Goal: Navigation & Orientation: Find specific page/section

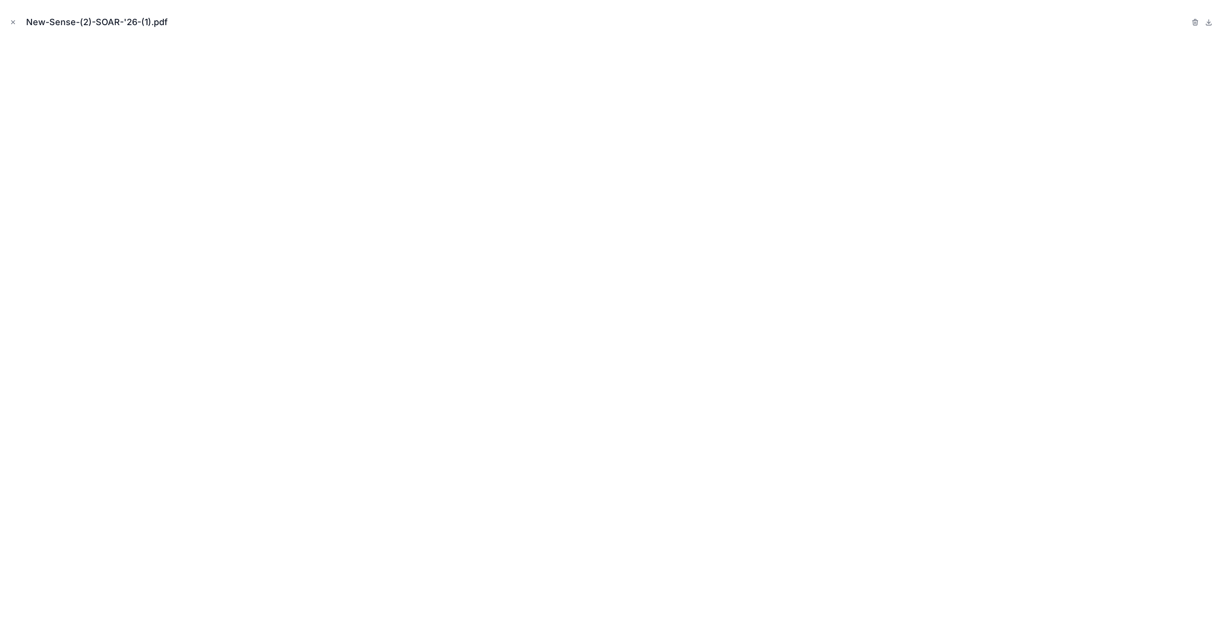
scroll to position [838, 0]
click at [10, 21] on icon "Close modal" at bounding box center [13, 22] width 7 height 7
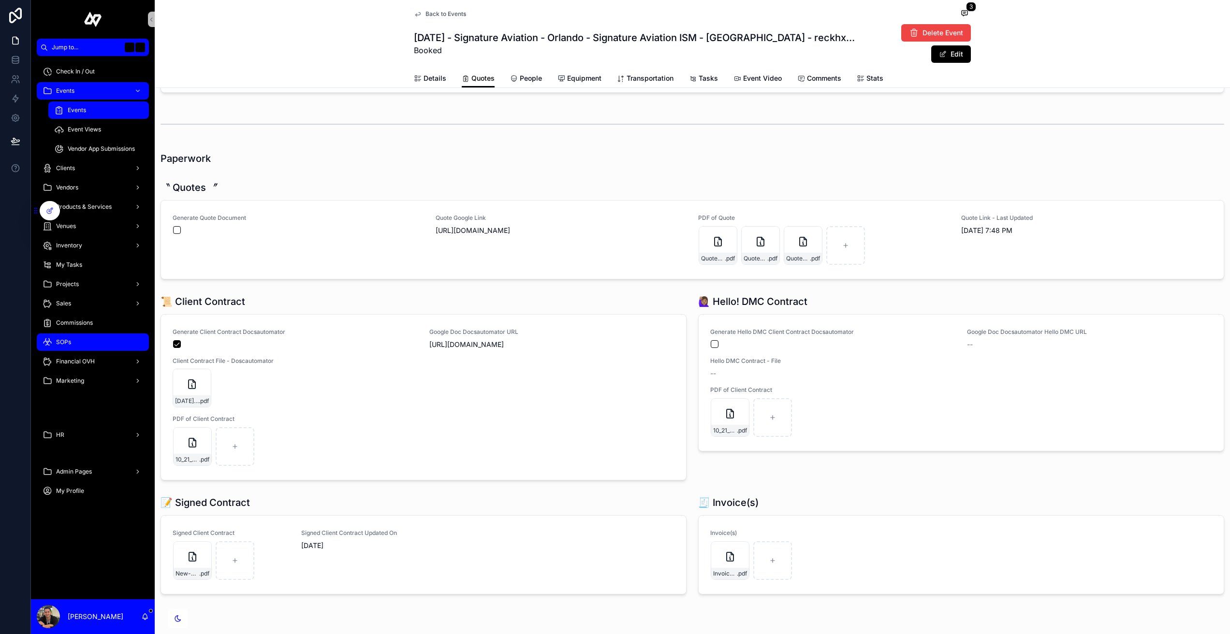
click at [72, 341] on div "SOPs" at bounding box center [93, 341] width 101 height 15
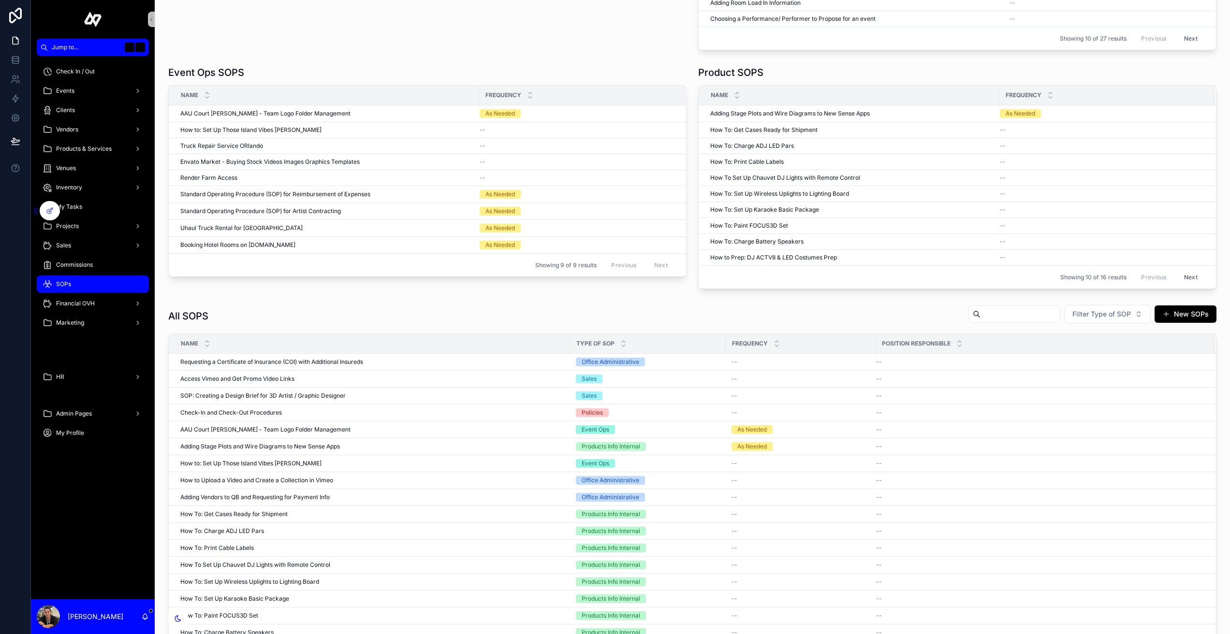
scroll to position [551, 0]
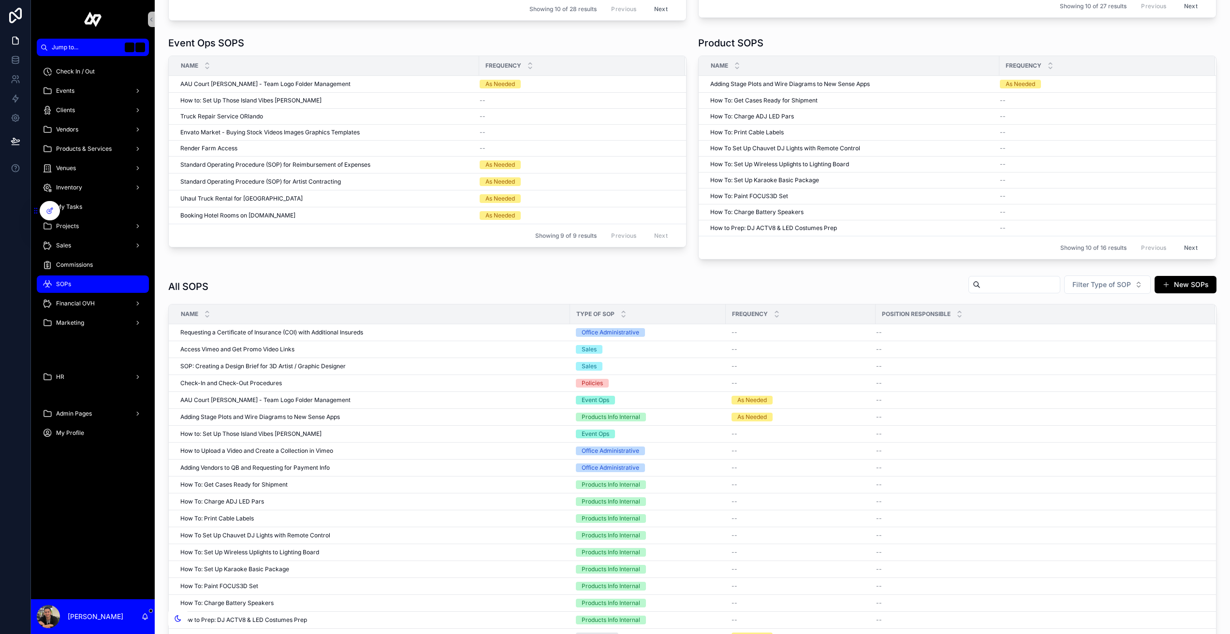
click at [1003, 283] on input "scrollable content" at bounding box center [1019, 285] width 79 height 14
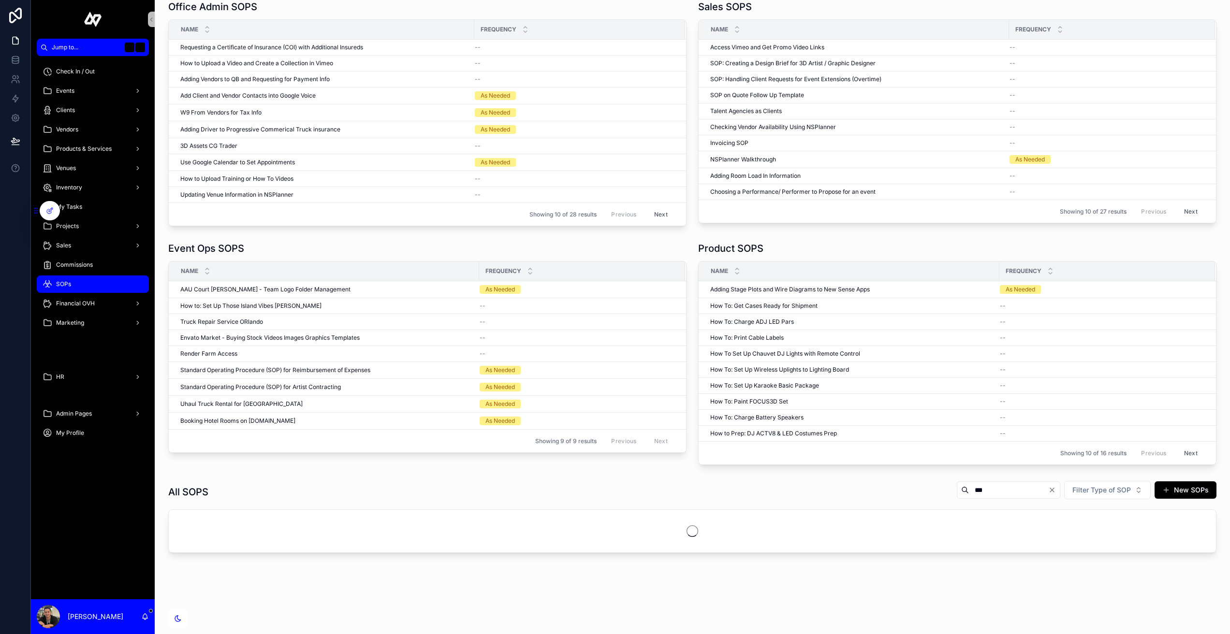
scroll to position [362, 0]
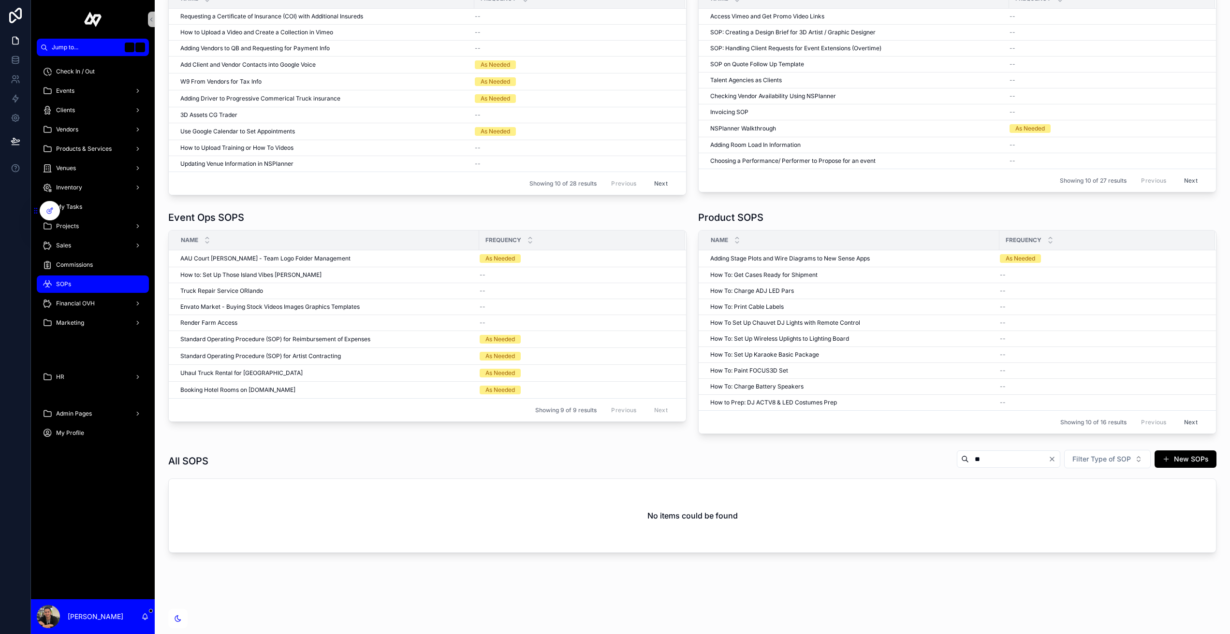
type input "*"
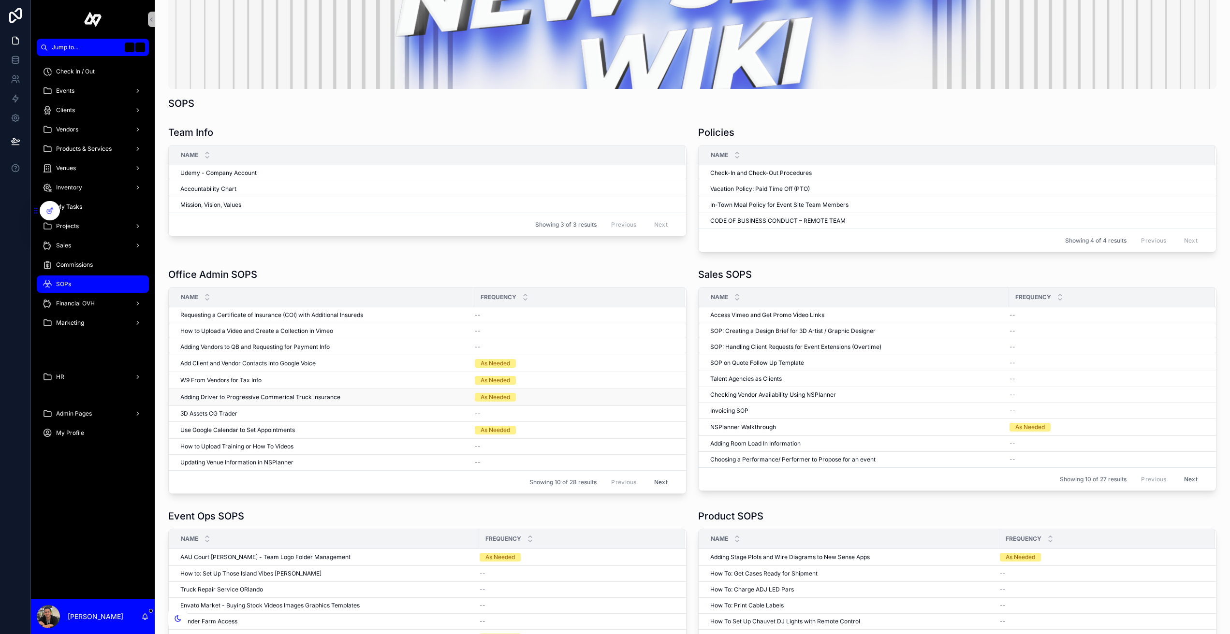
scroll to position [84, 0]
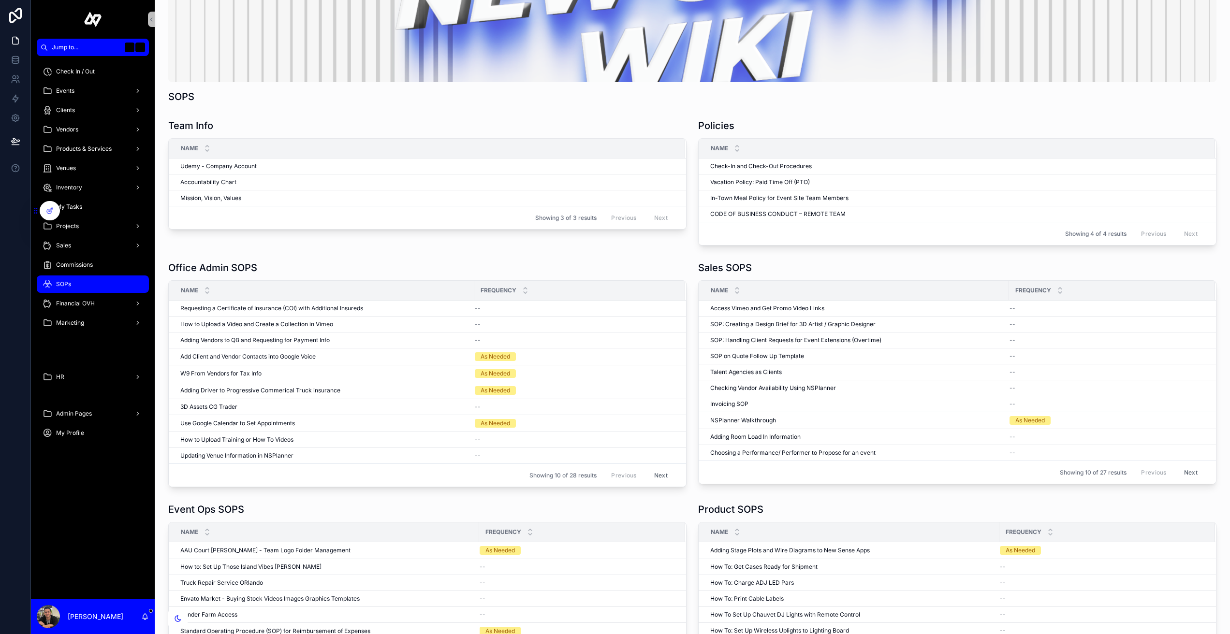
click at [659, 473] on button "Next" at bounding box center [660, 475] width 27 height 15
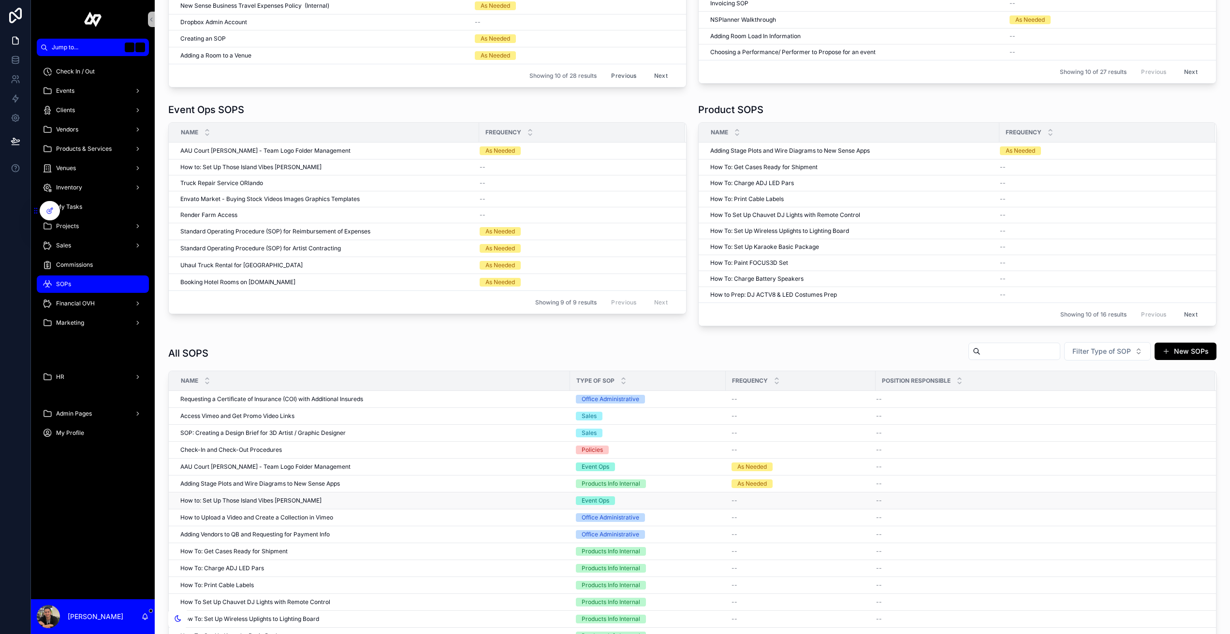
scroll to position [507, 0]
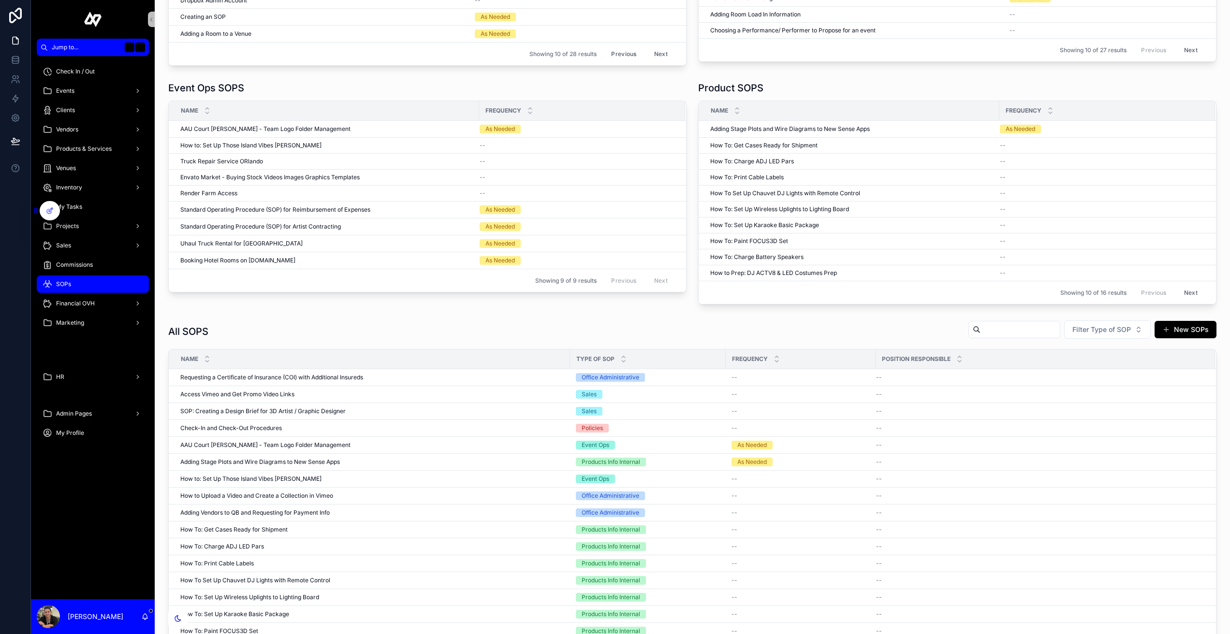
click at [988, 324] on input "scrollable content" at bounding box center [1019, 330] width 79 height 14
type input "***"
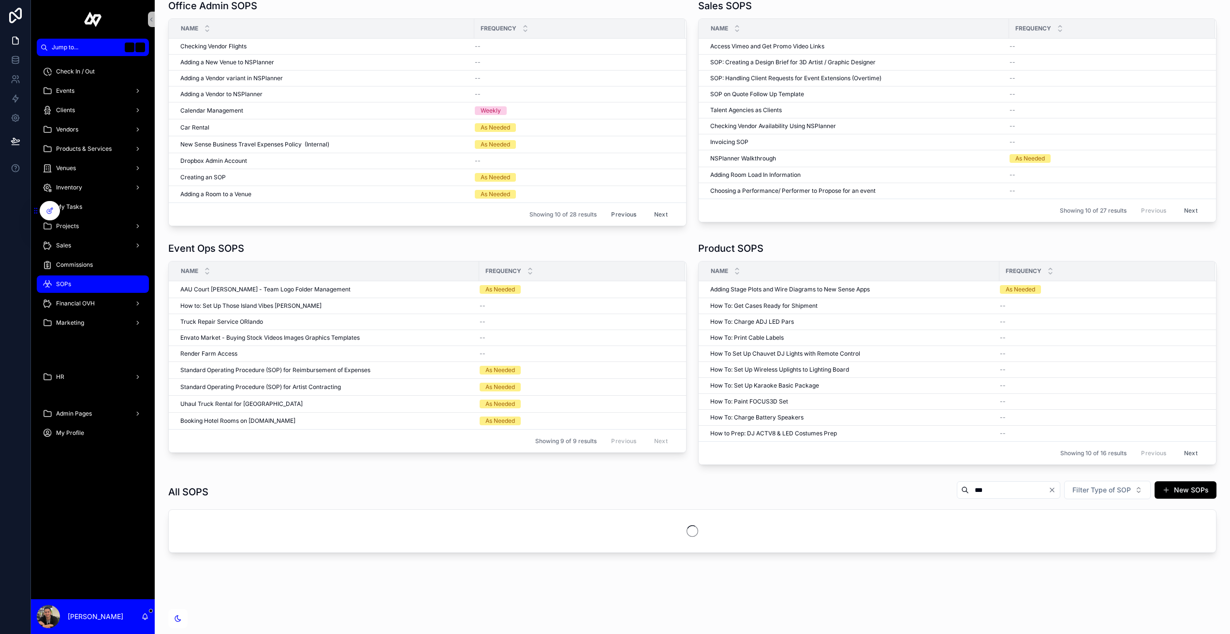
scroll to position [377, 0]
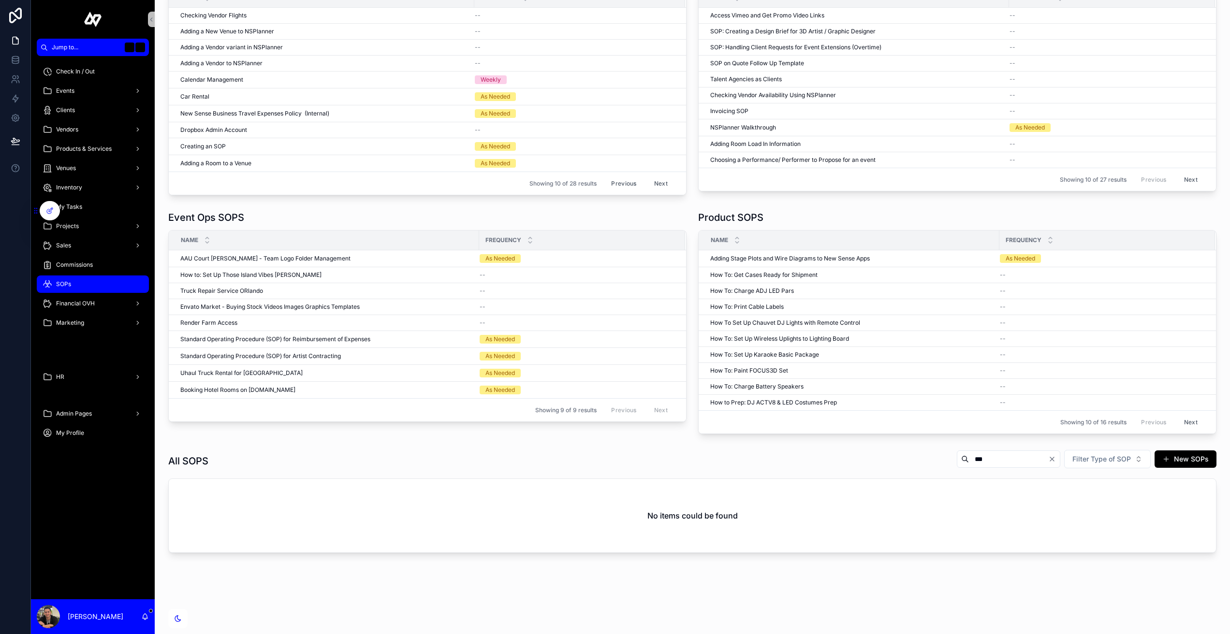
click at [1056, 461] on icon "Clear" at bounding box center [1052, 459] width 8 height 8
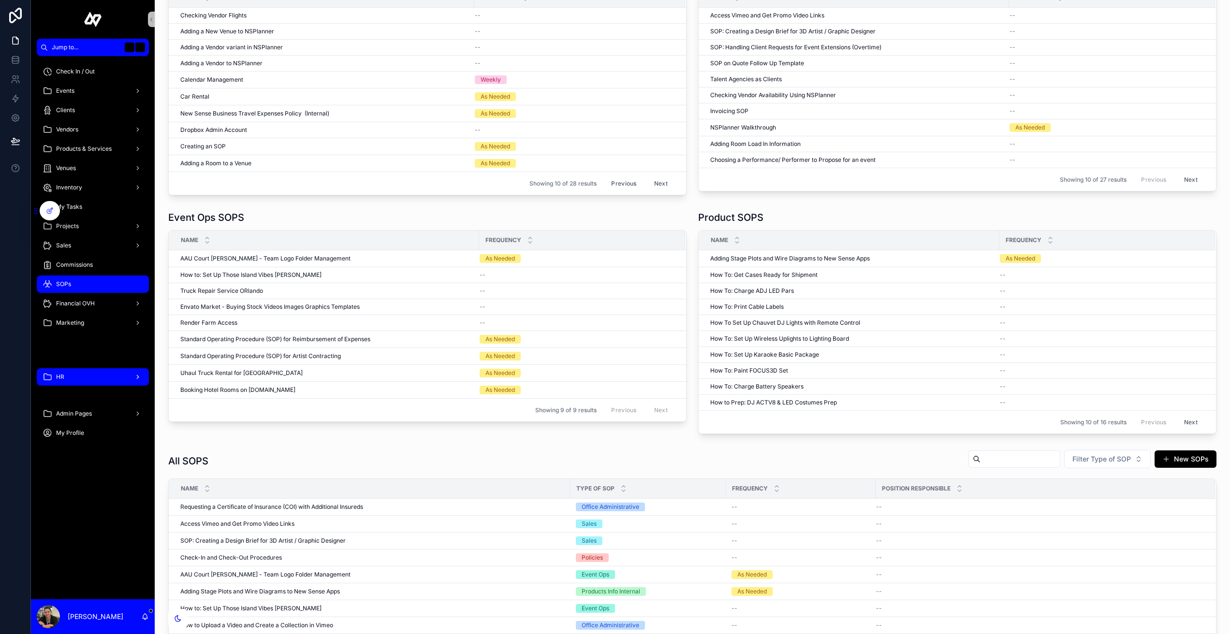
click at [82, 378] on div "HR" at bounding box center [93, 376] width 101 height 15
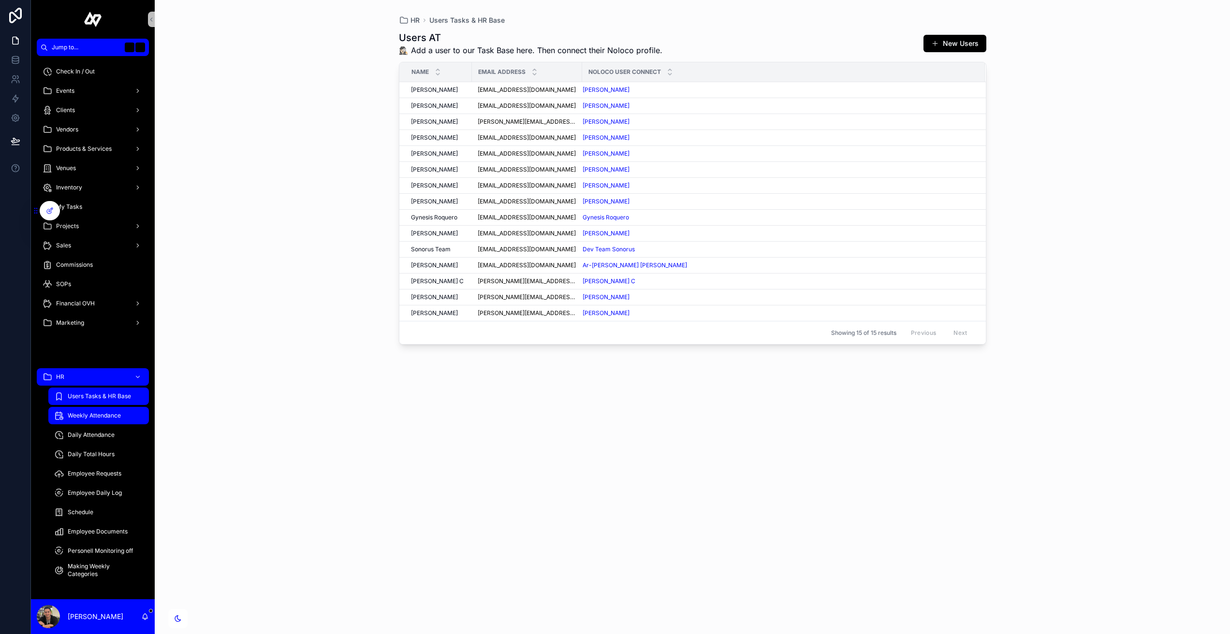
click at [101, 411] on div "Weekly Attendance" at bounding box center [98, 415] width 89 height 15
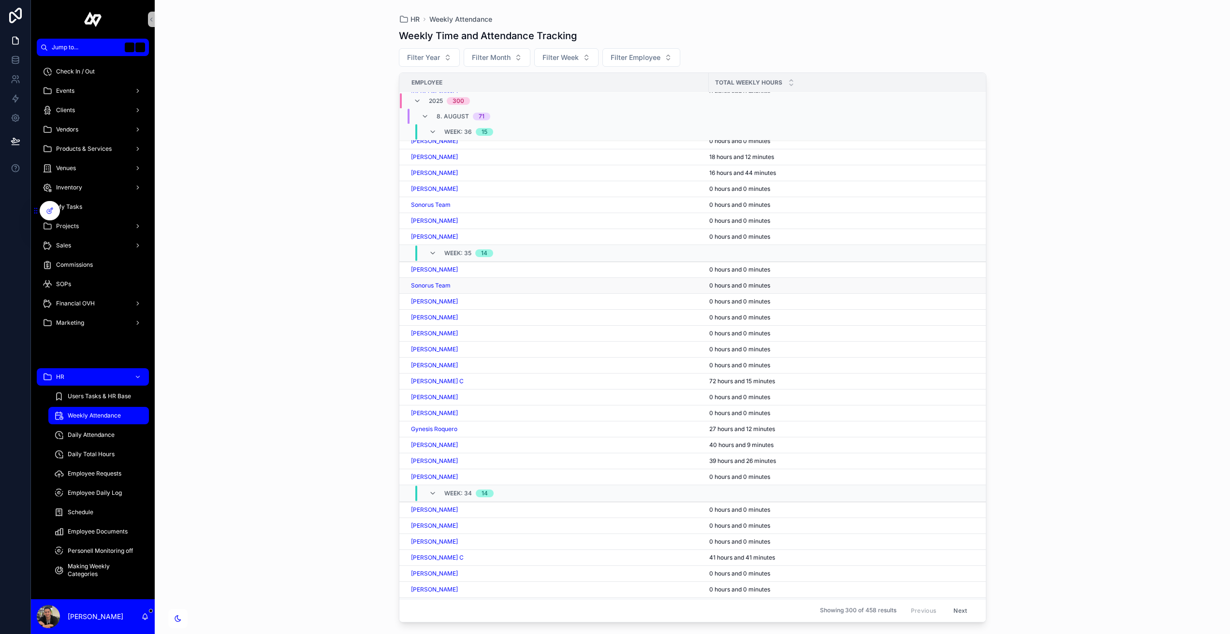
scroll to position [144, 0]
click at [122, 430] on div "Daily Attendance" at bounding box center [98, 434] width 89 height 15
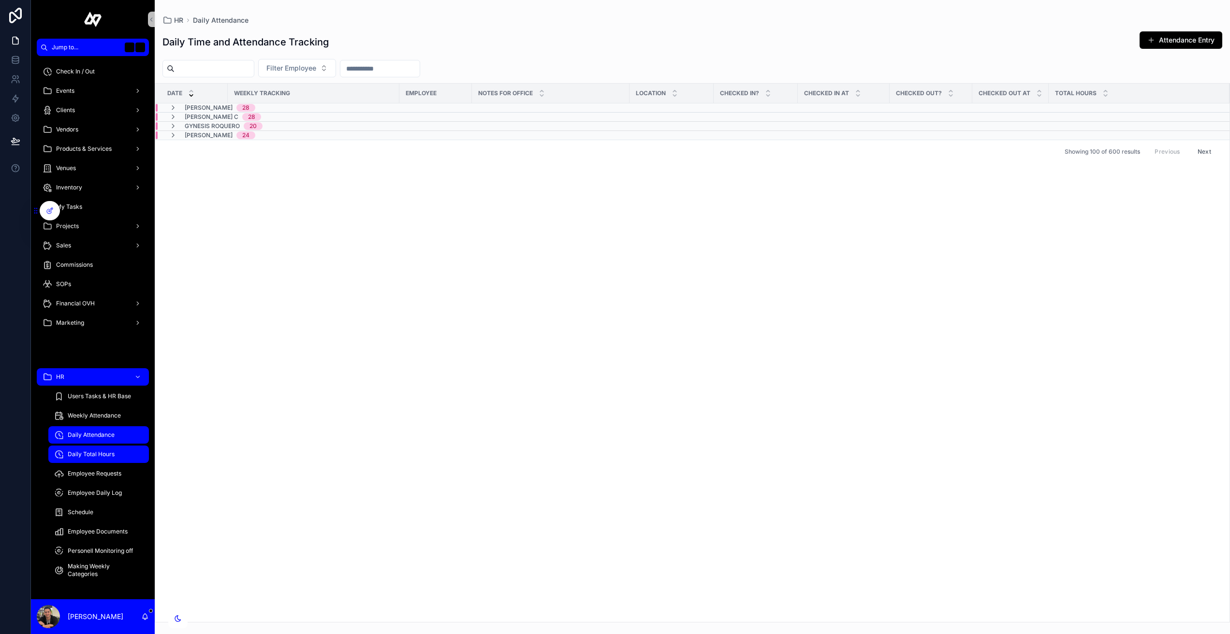
click at [112, 453] on span "Daily Total Hours" at bounding box center [91, 455] width 47 height 8
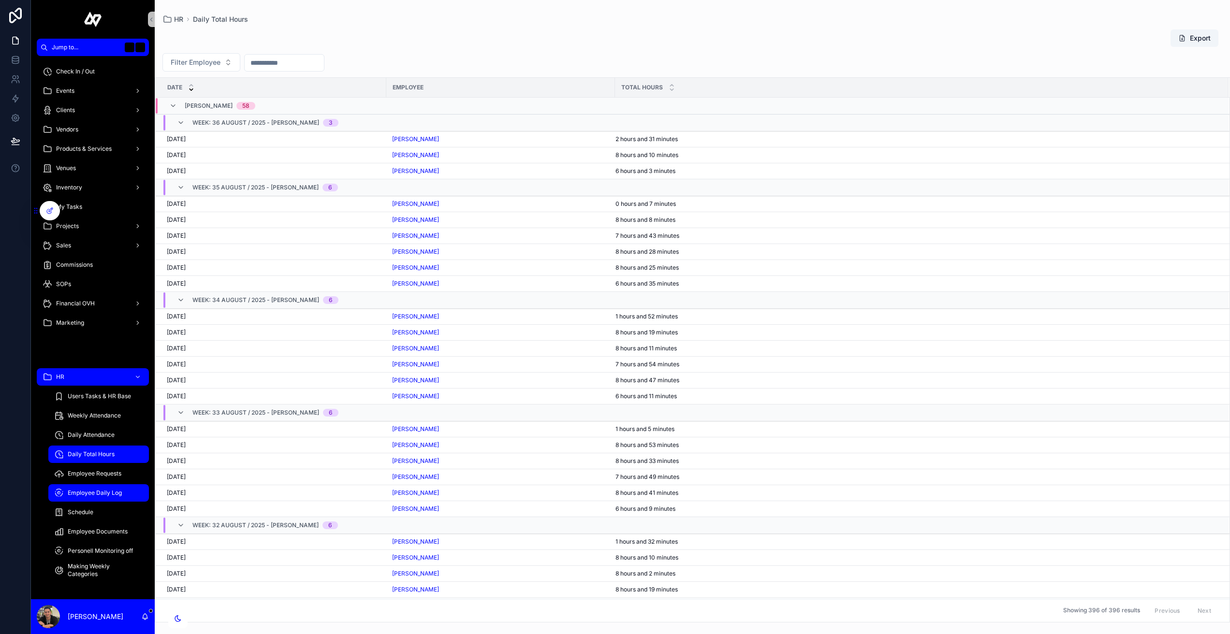
click at [113, 492] on span "Employee Daily Log" at bounding box center [95, 493] width 54 height 8
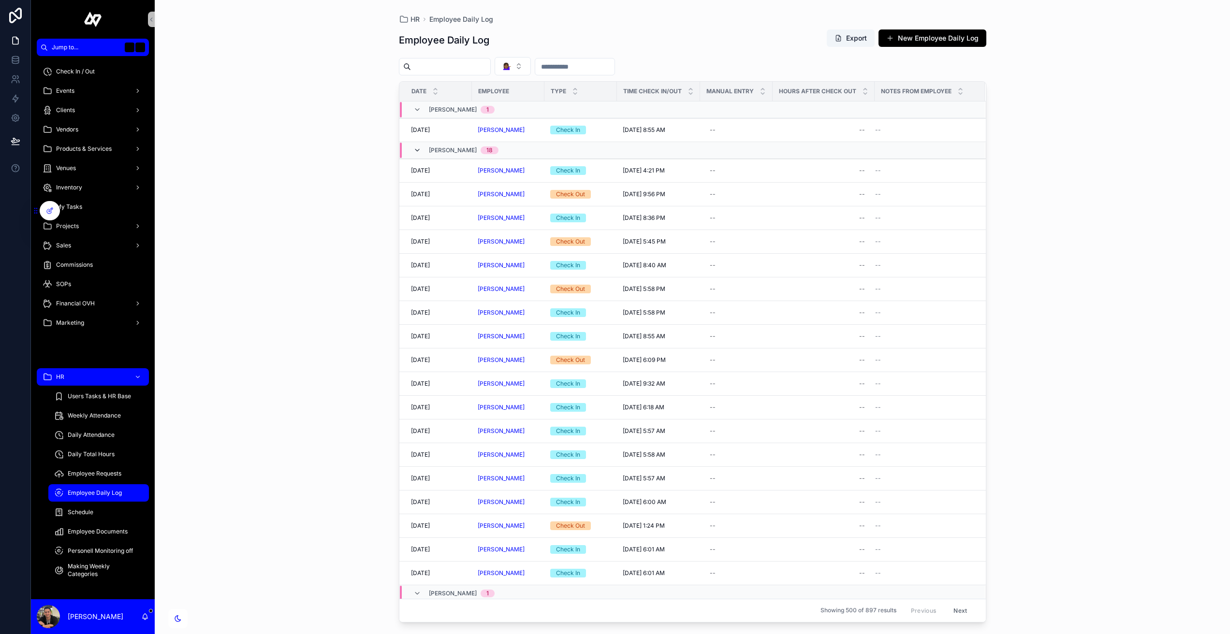
click at [417, 147] on icon "scrollable content" at bounding box center [417, 150] width 8 height 8
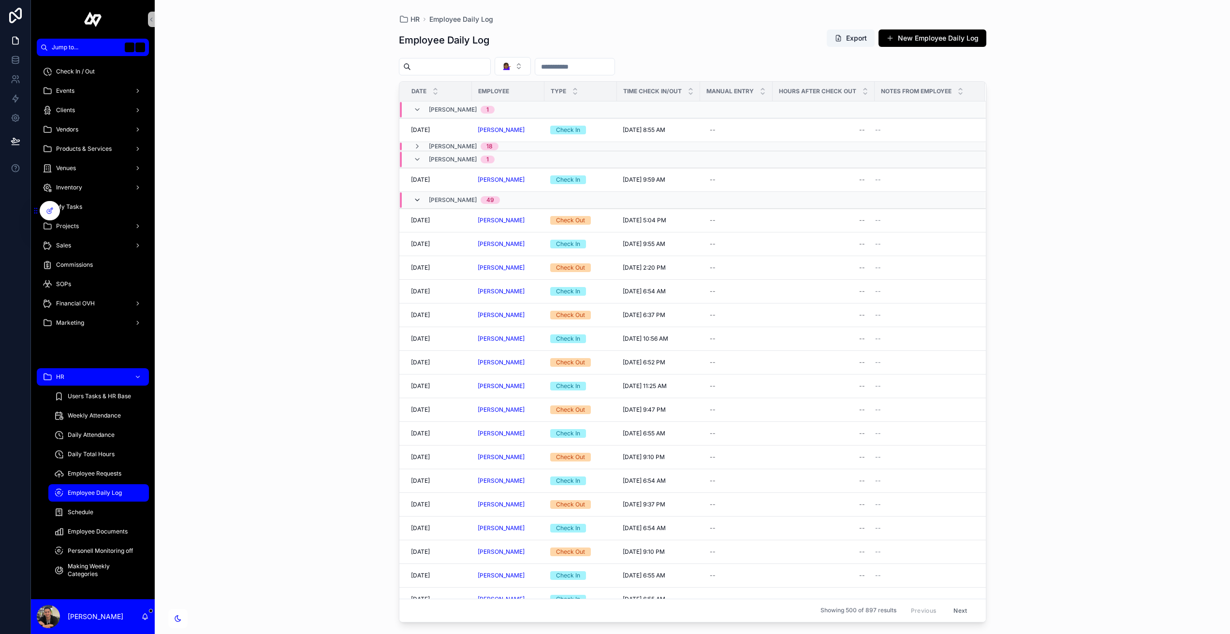
click at [420, 201] on icon "scrollable content" at bounding box center [417, 200] width 8 height 8
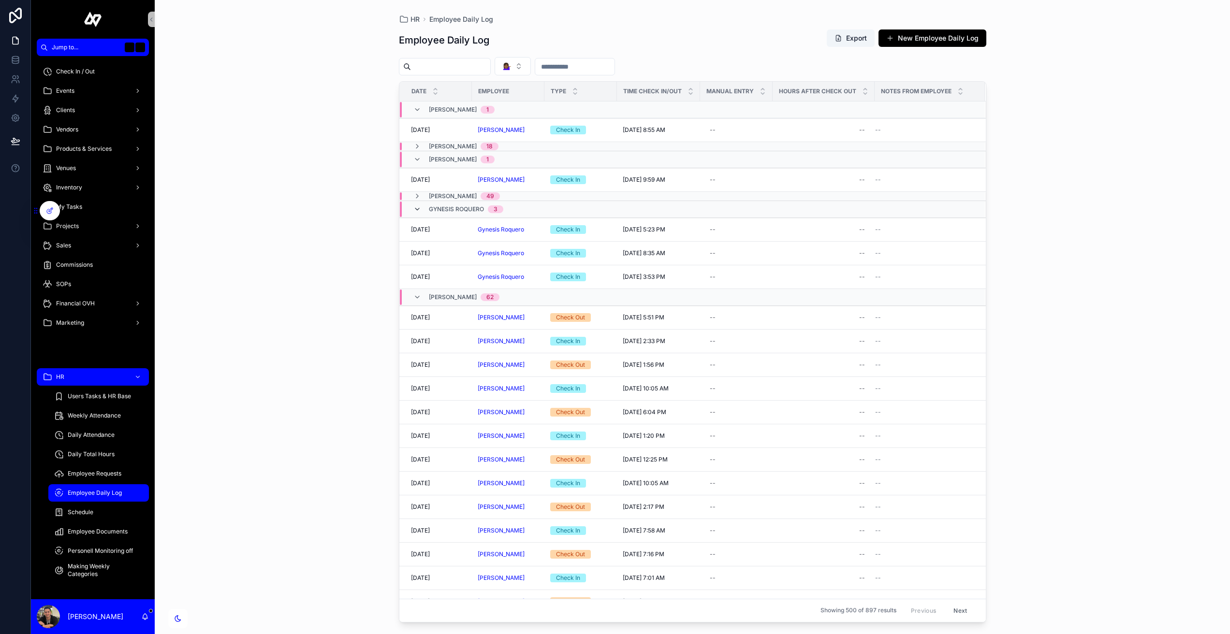
click at [415, 211] on icon "scrollable content" at bounding box center [417, 209] width 8 height 8
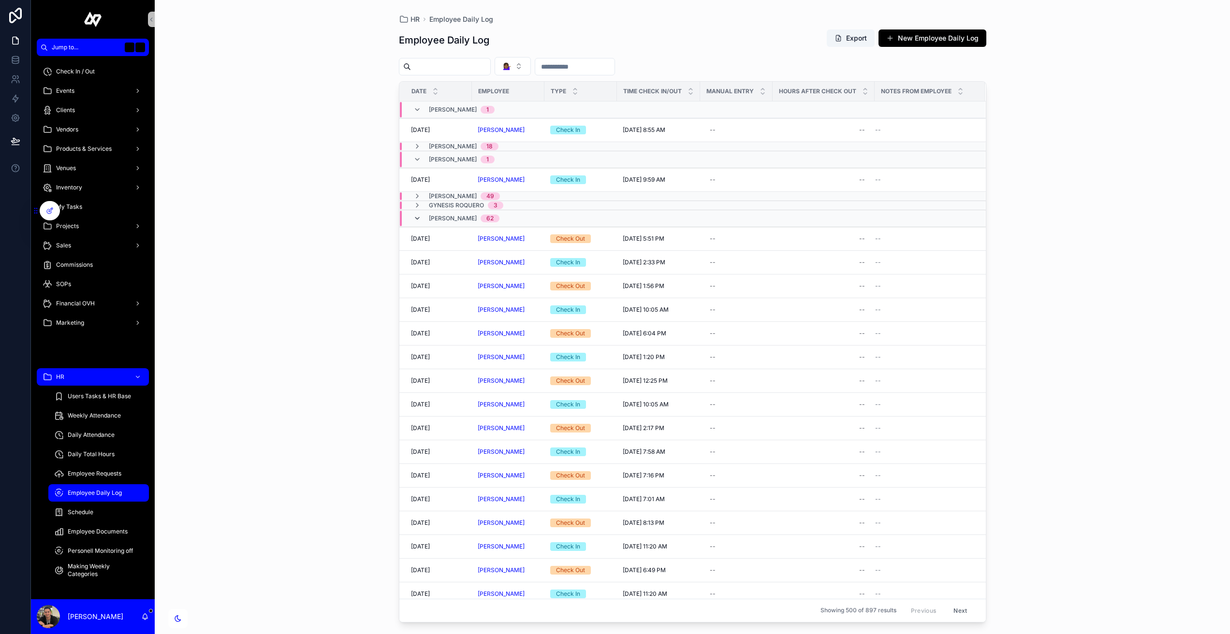
click at [416, 218] on icon "scrollable content" at bounding box center [417, 219] width 8 height 8
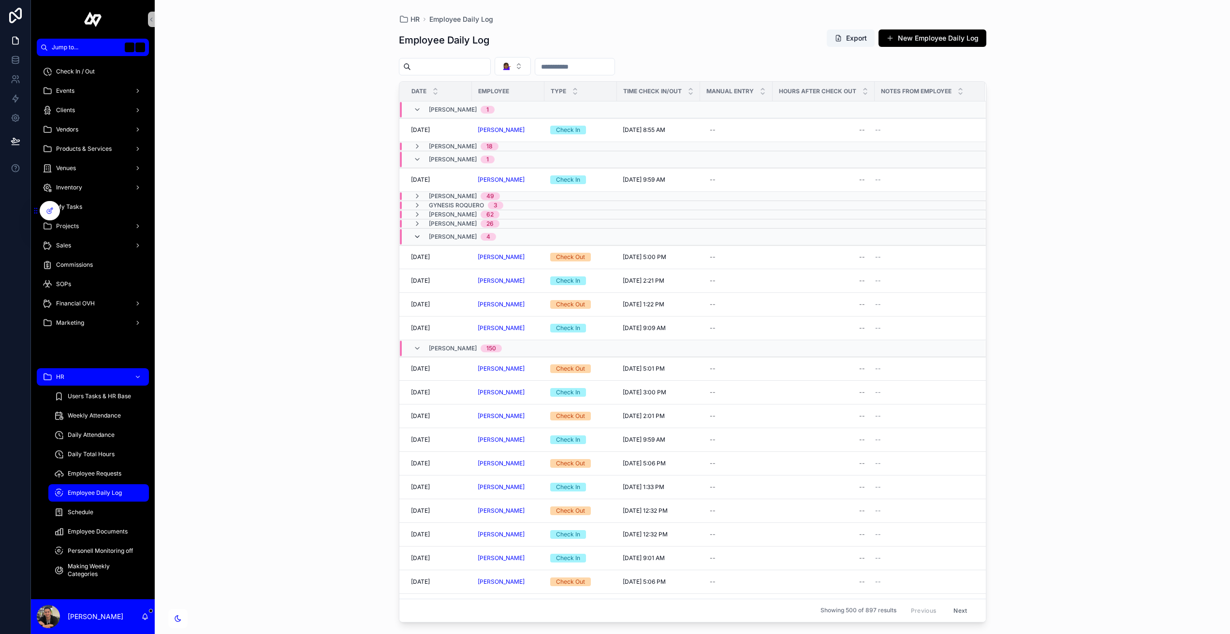
click at [417, 234] on icon "scrollable content" at bounding box center [417, 237] width 8 height 8
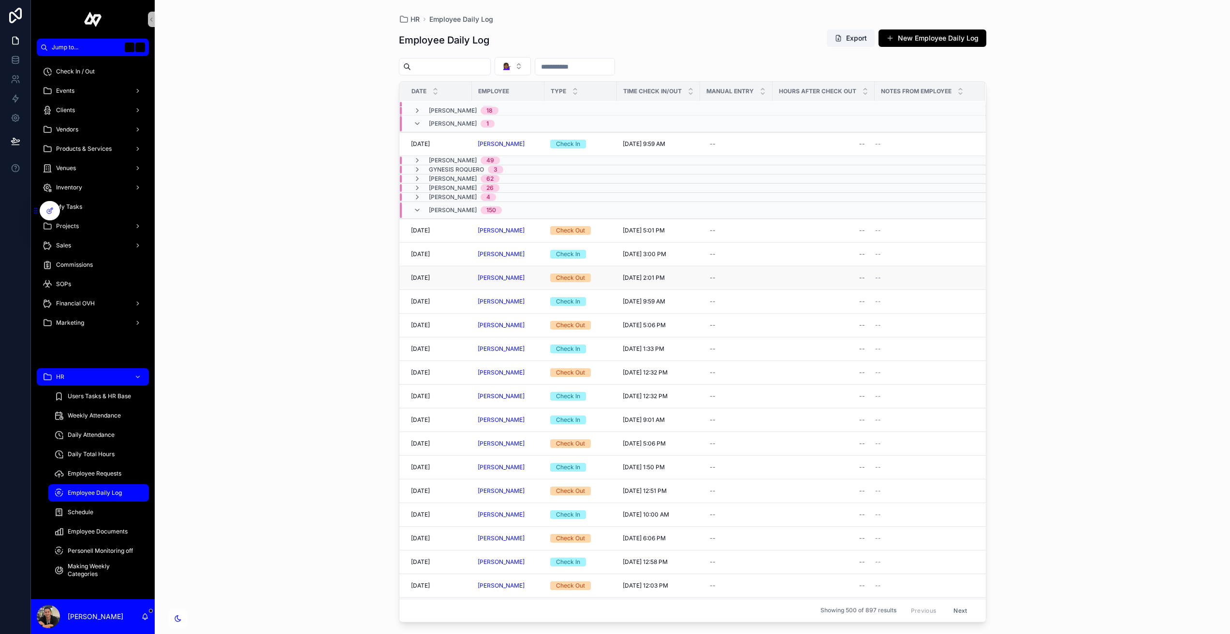
scroll to position [36, 0]
click at [102, 515] on div "Schedule" at bounding box center [98, 512] width 89 height 15
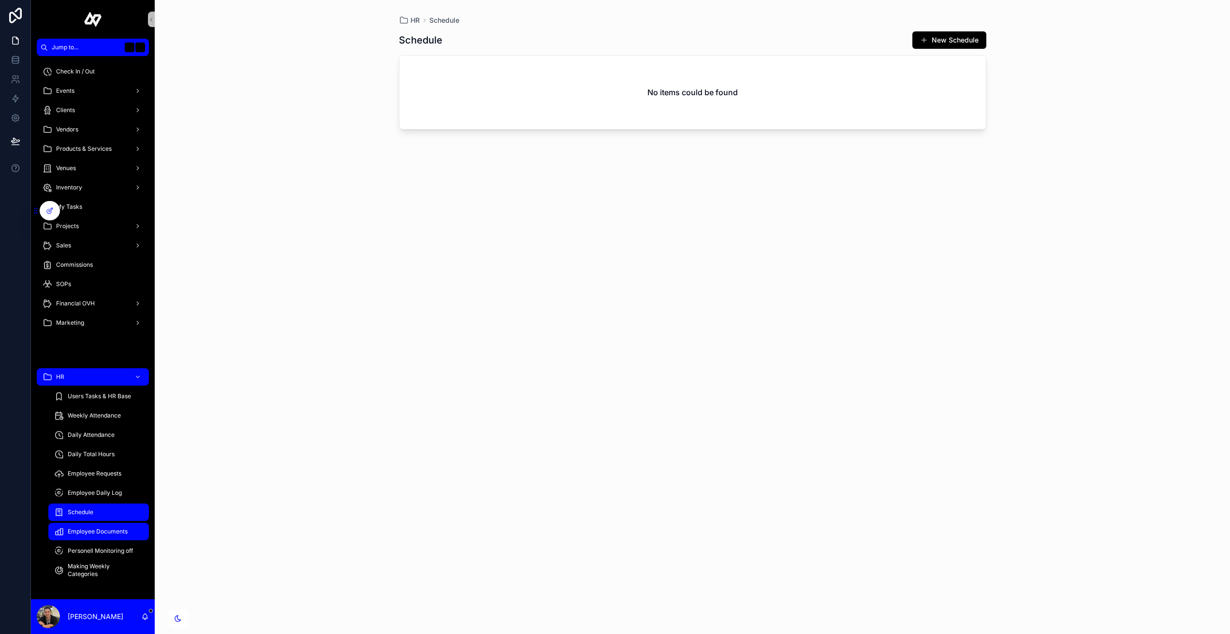
click at [99, 531] on span "Employee Documents" at bounding box center [98, 532] width 60 height 8
